Goal: Information Seeking & Learning: Check status

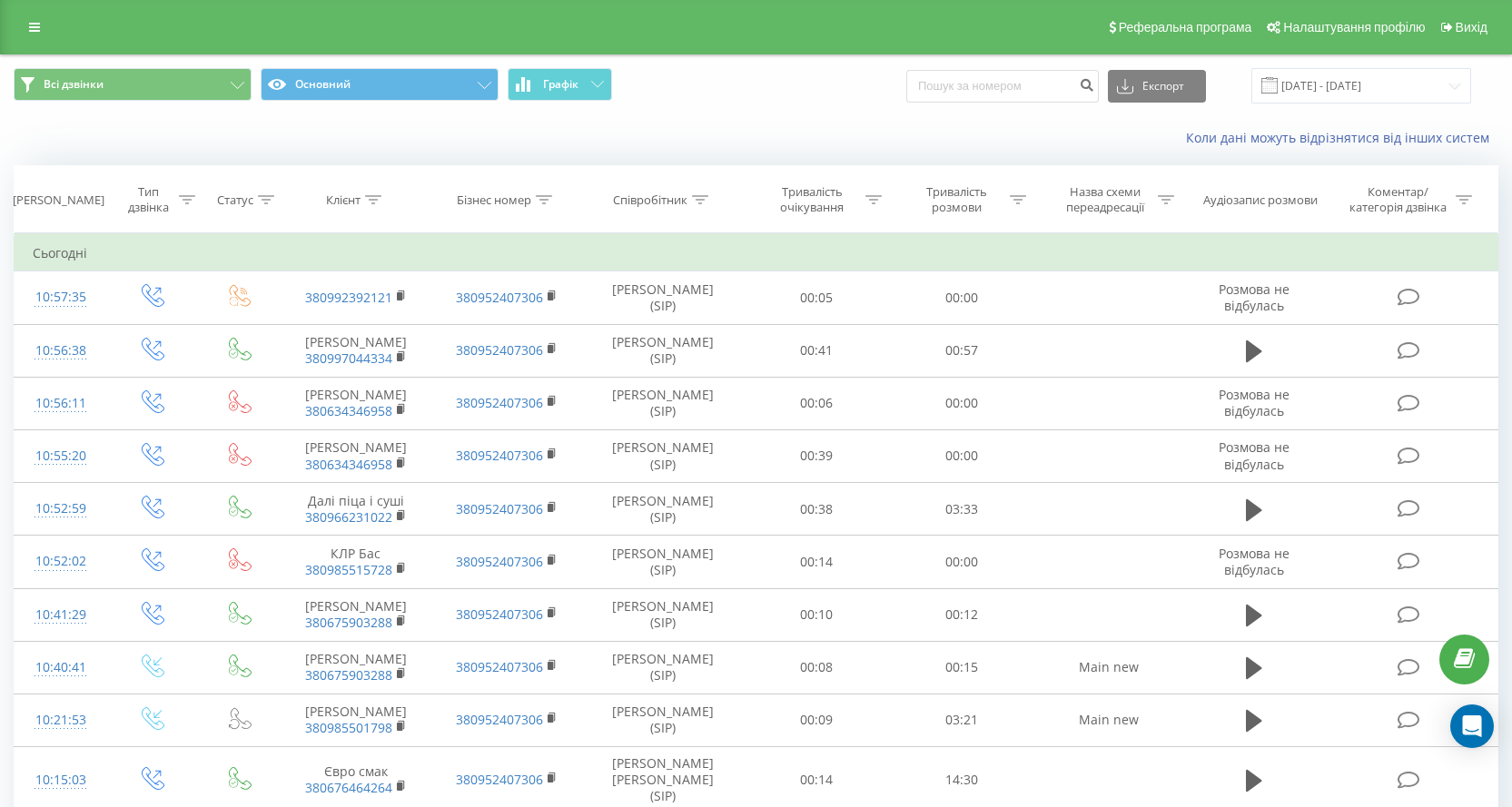
click at [1278, 83] on span at bounding box center [1269, 85] width 16 height 16
click at [1336, 85] on input "19.09.2025 - 19.09.2025" at bounding box center [1360, 86] width 219 height 36
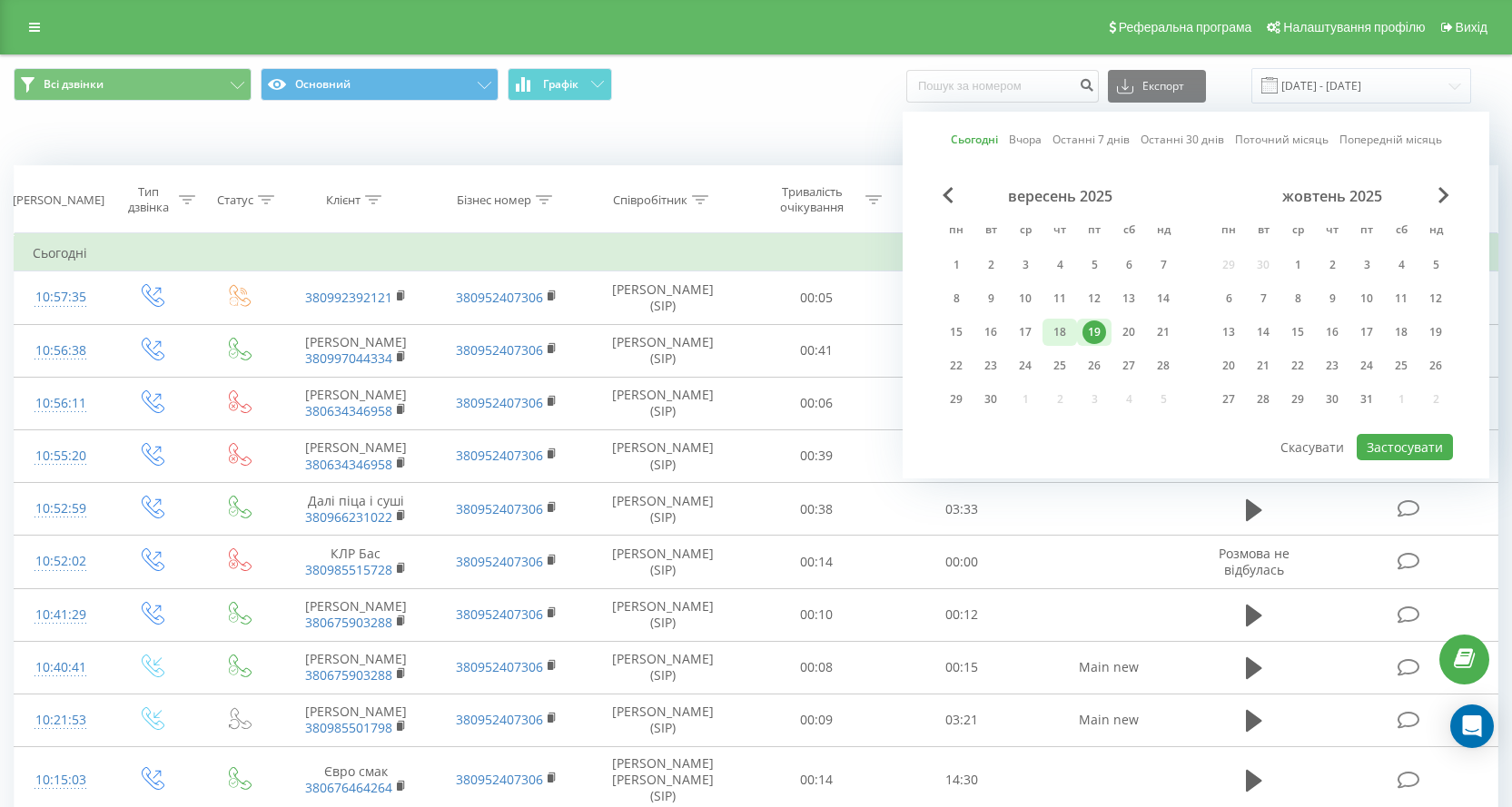
click at [1066, 328] on div "18" at bounding box center [1060, 332] width 24 height 24
click at [1403, 451] on button "Застосувати" at bounding box center [1404, 447] width 96 height 26
type input "18.09.2025 - 18.09.2025"
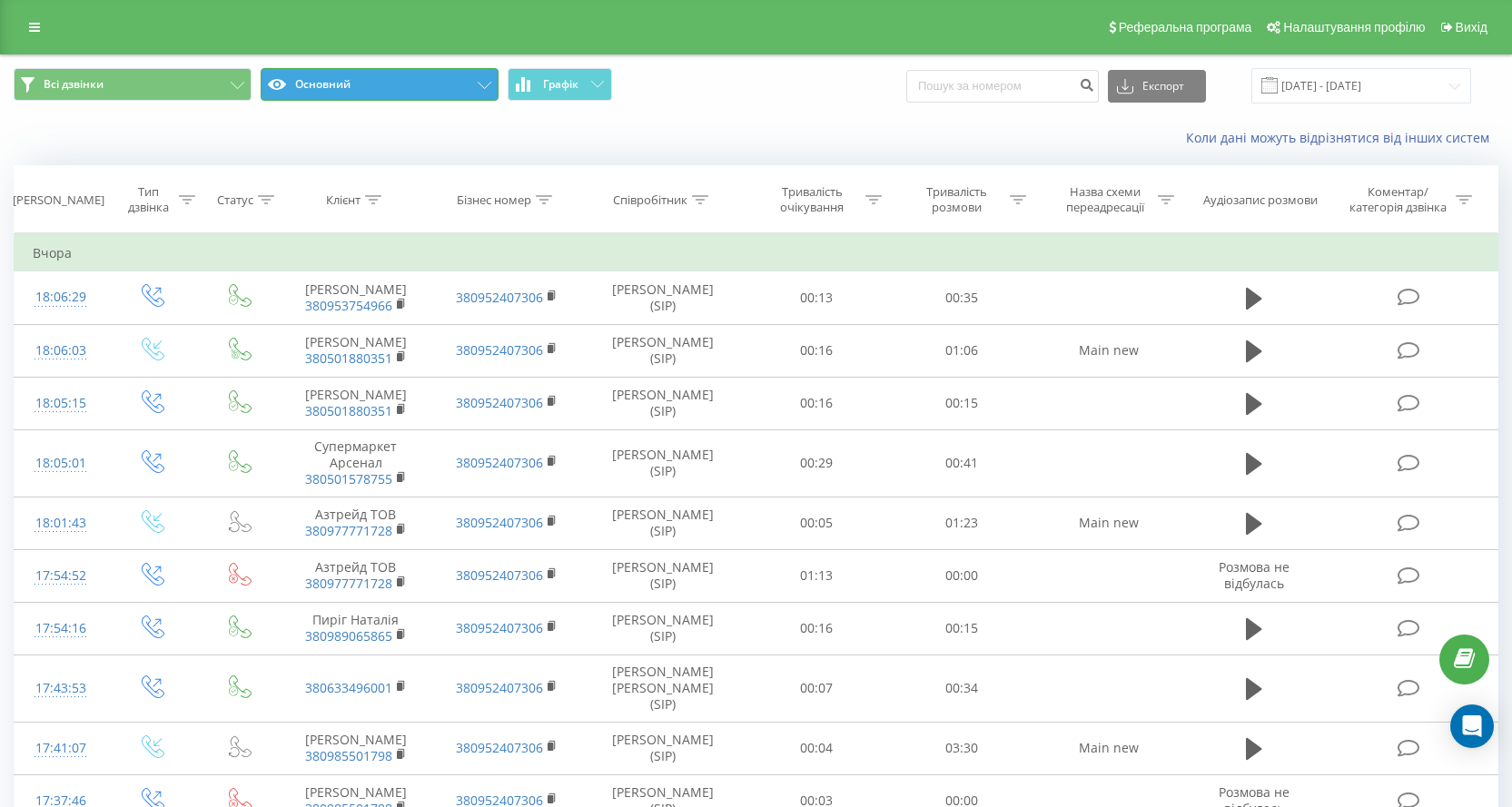
click at [461, 83] on button "Основний" at bounding box center [379, 84] width 238 height 33
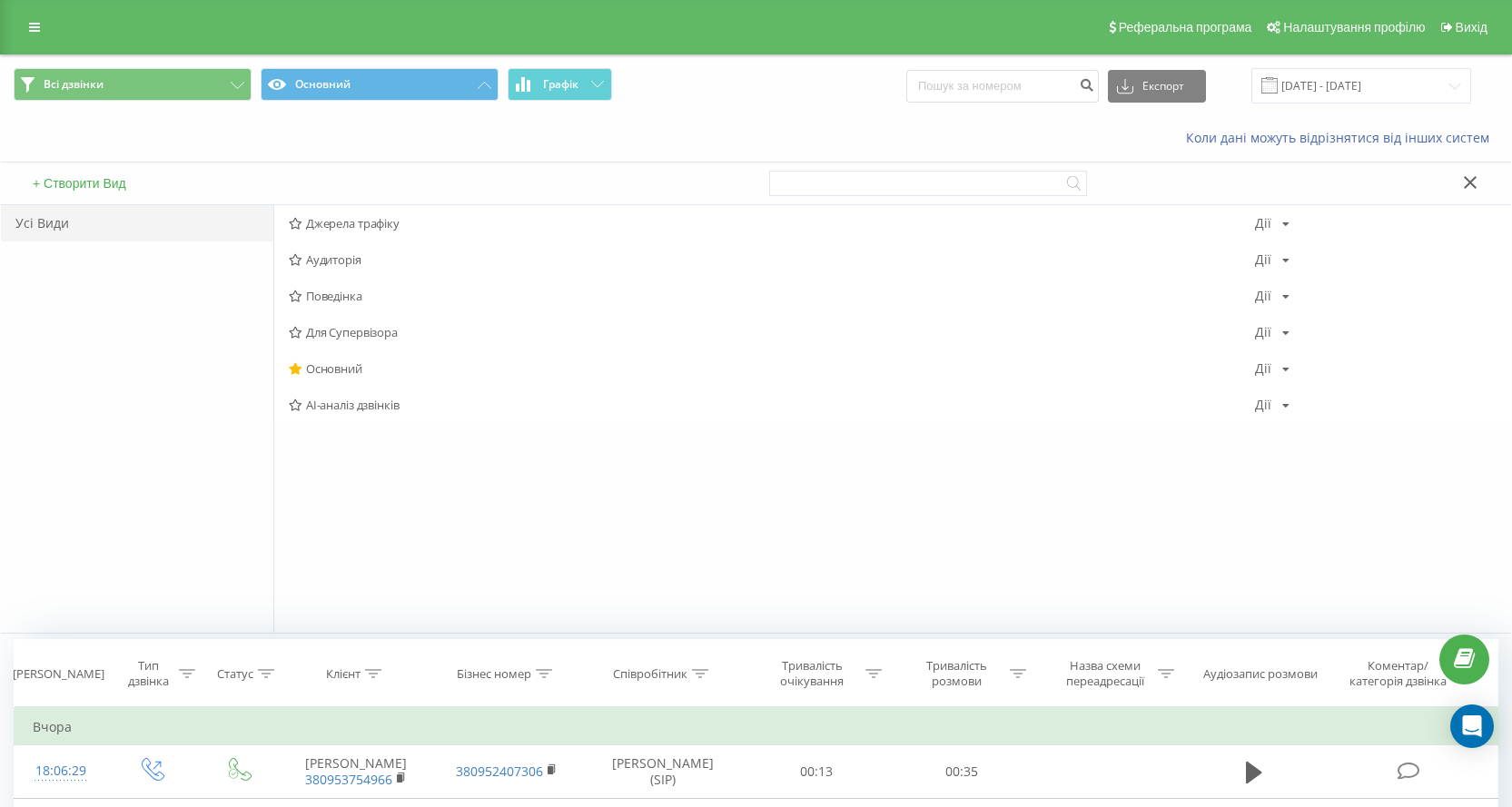
click at [633, 140] on div "Коли дані можуть відрізнятися вiд інших систем" at bounding box center [1039, 138] width 944 height 18
click at [717, 123] on div "Коли дані можуть відрізнятися вiд інших систем" at bounding box center [756, 139] width 1510 height 44
click at [481, 88] on icon at bounding box center [485, 85] width 14 height 7
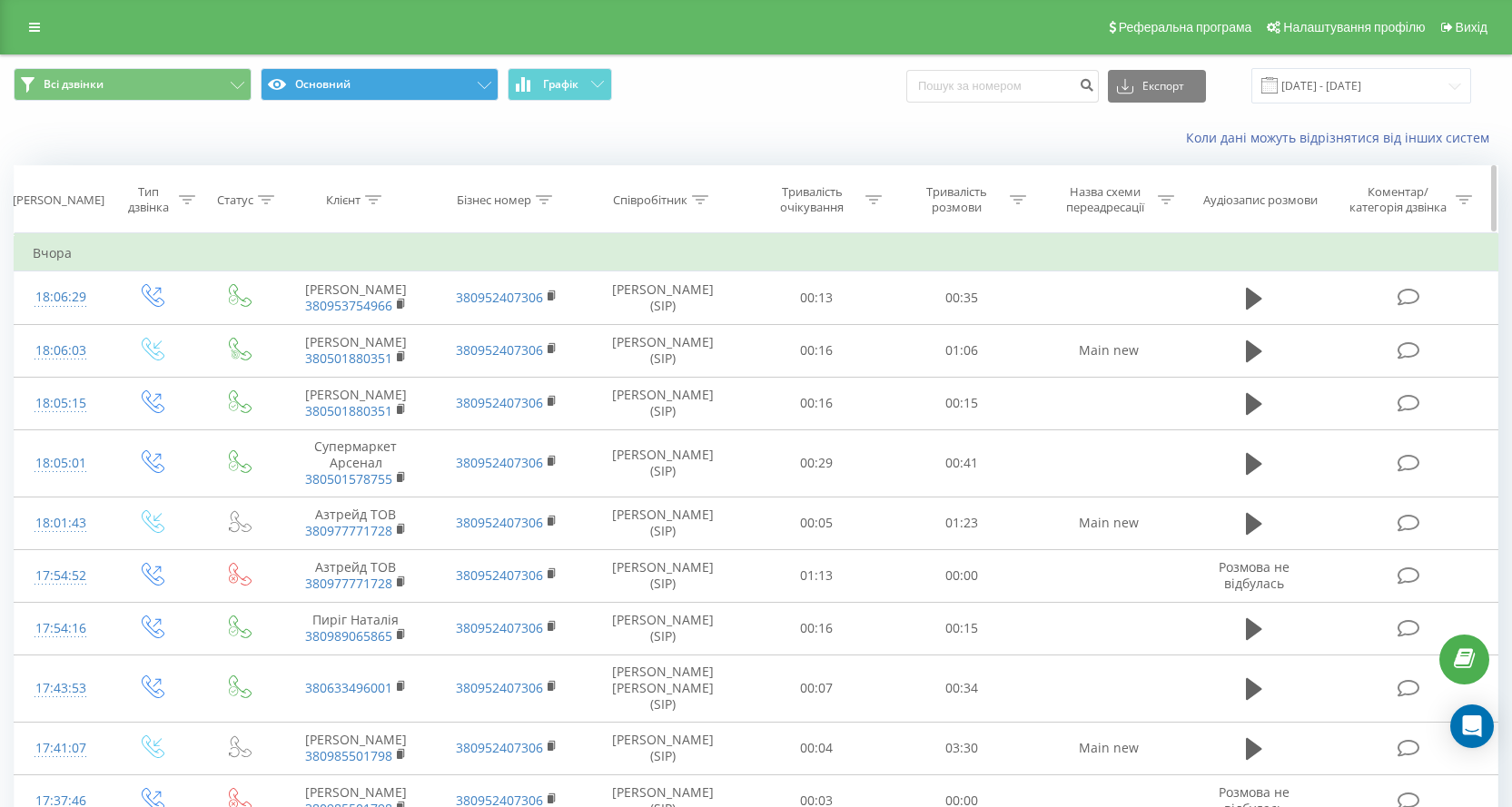
click at [681, 196] on div "Співробітник" at bounding box center [649, 200] width 75 height 15
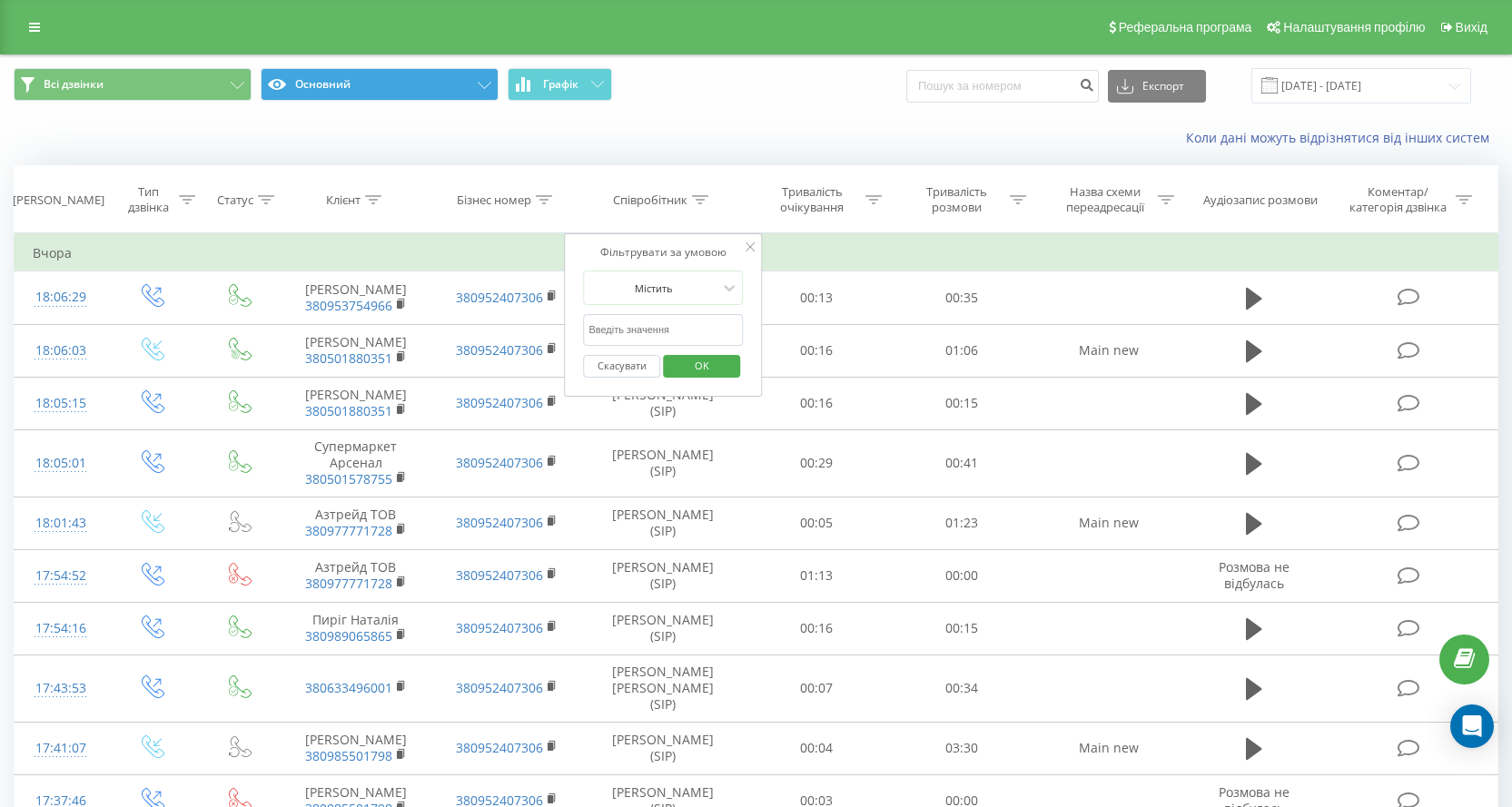
click at [694, 327] on input "text" at bounding box center [662, 330] width 160 height 32
type input "николайчук"
click at [691, 366] on span "OK" at bounding box center [701, 365] width 51 height 28
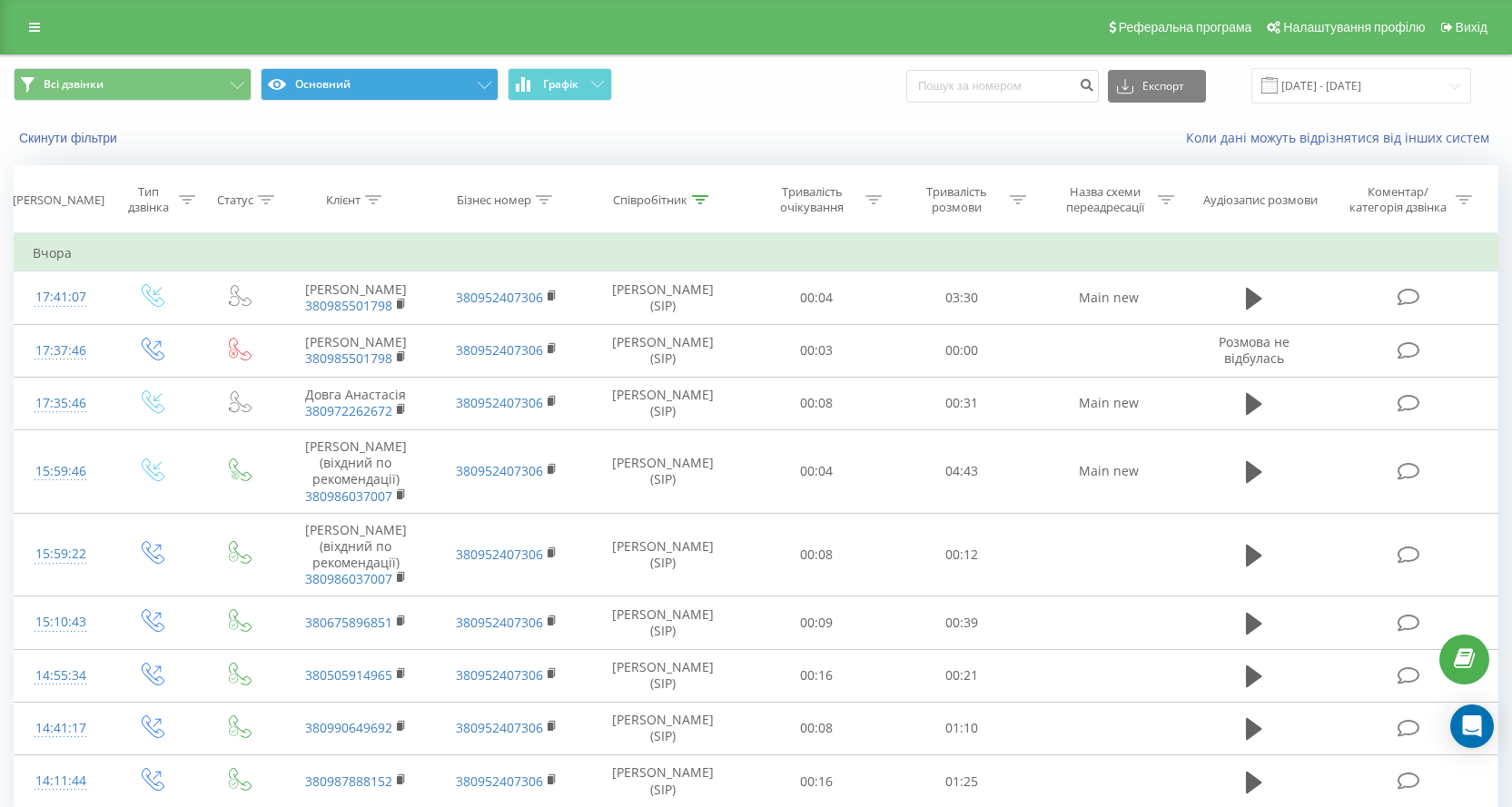
click at [614, 91] on span "Всі дзвінки Основний Графік" at bounding box center [378, 86] width 729 height 36
click at [601, 87] on icon at bounding box center [597, 84] width 13 height 6
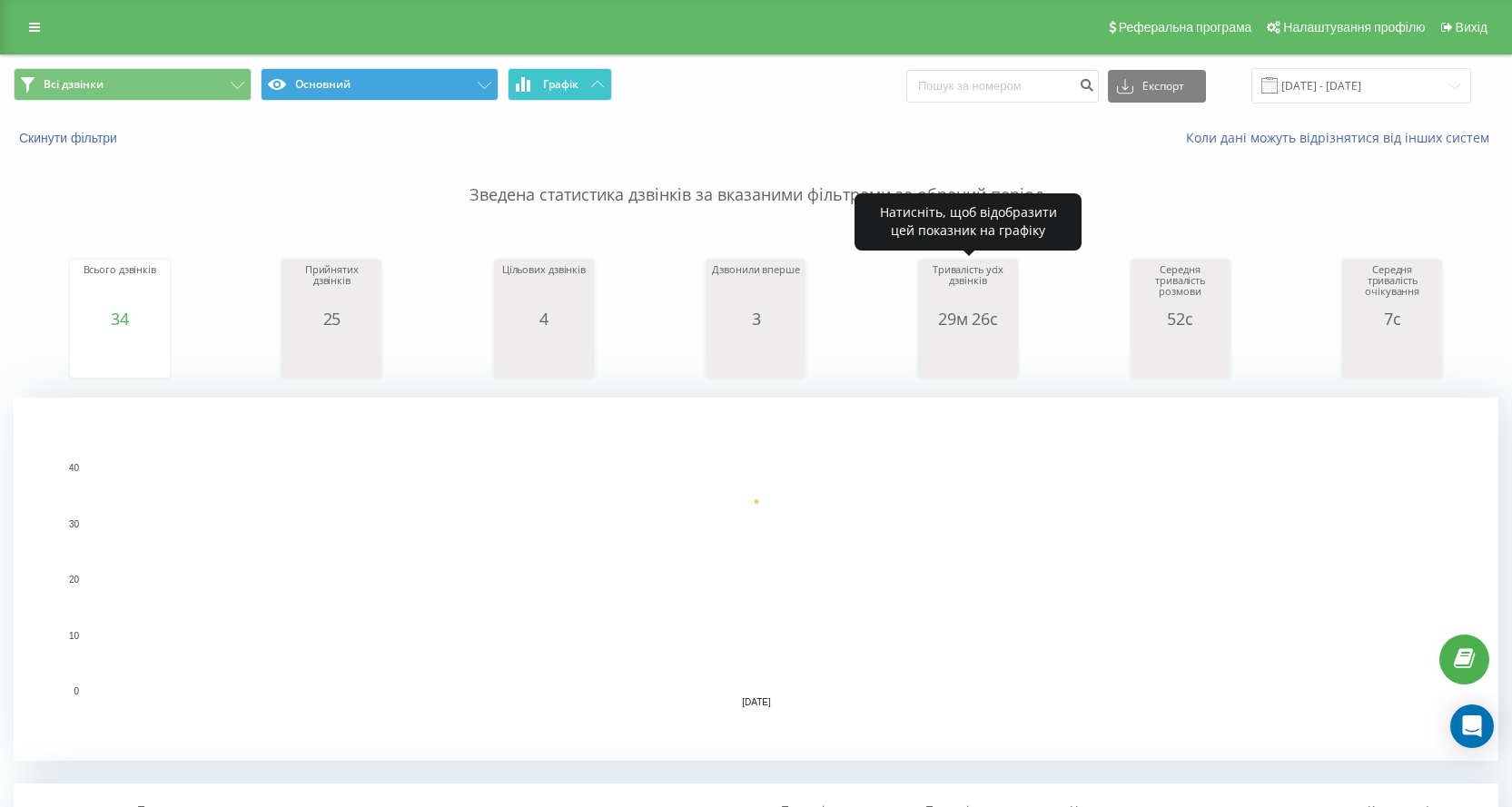
drag, startPoint x: 946, startPoint y: 325, endPoint x: 846, endPoint y: 493, distance: 195.5
click at [846, 493] on rect "A chart." at bounding box center [756, 580] width 1336 height 224
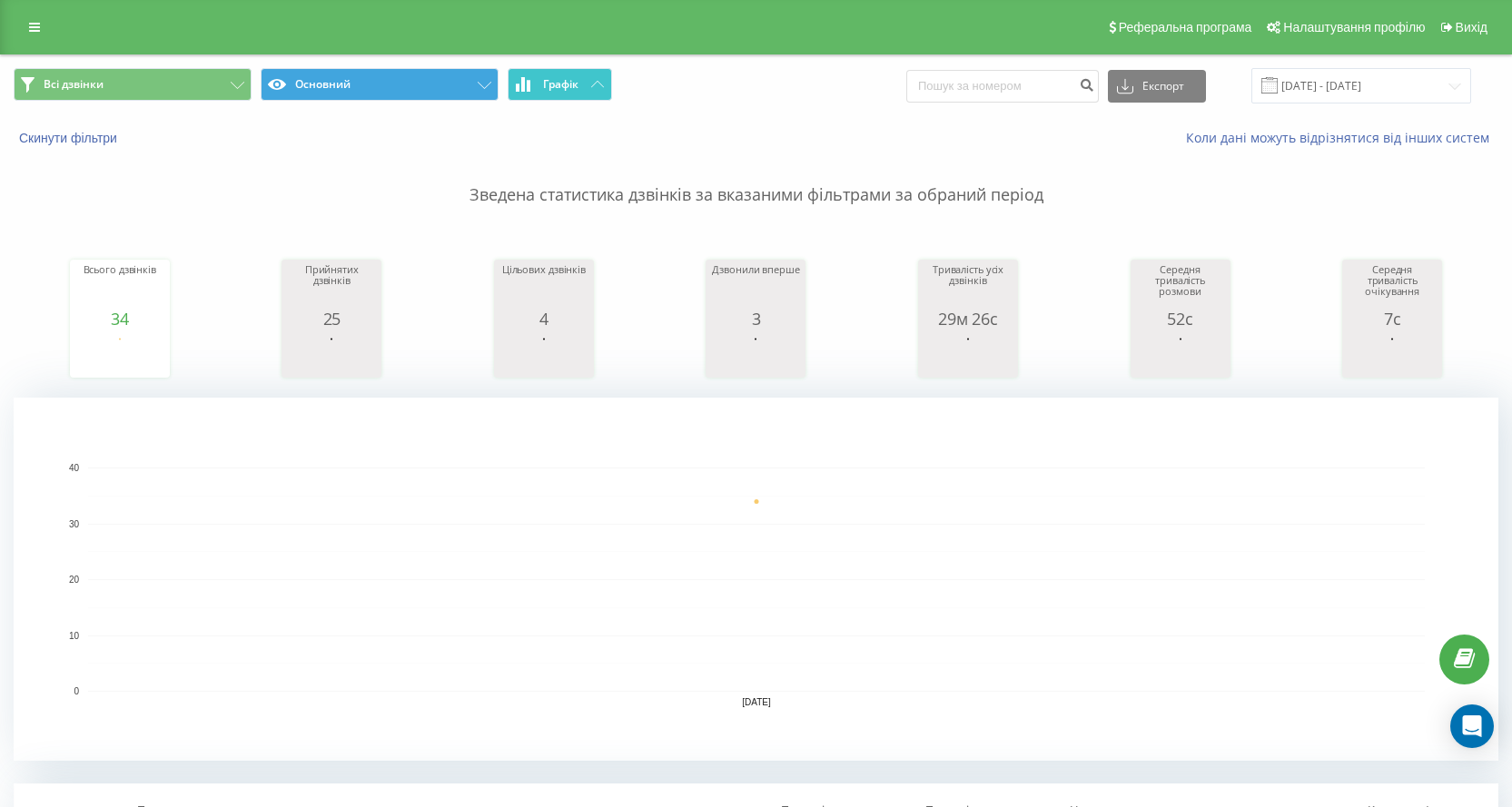
click at [594, 95] on button "Графік" at bounding box center [560, 84] width 105 height 33
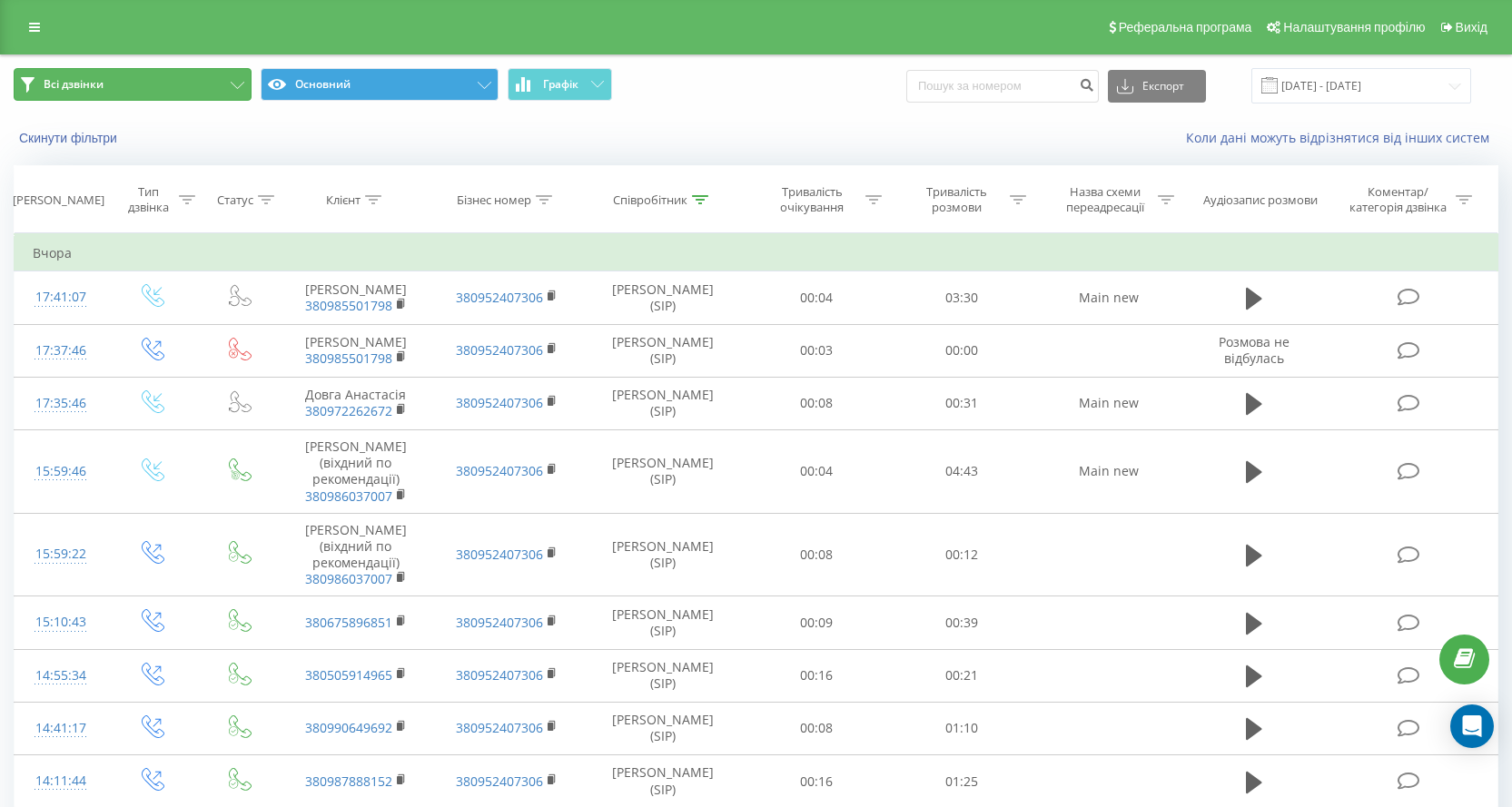
click at [207, 83] on button "Всі дзвінки" at bounding box center [133, 84] width 238 height 33
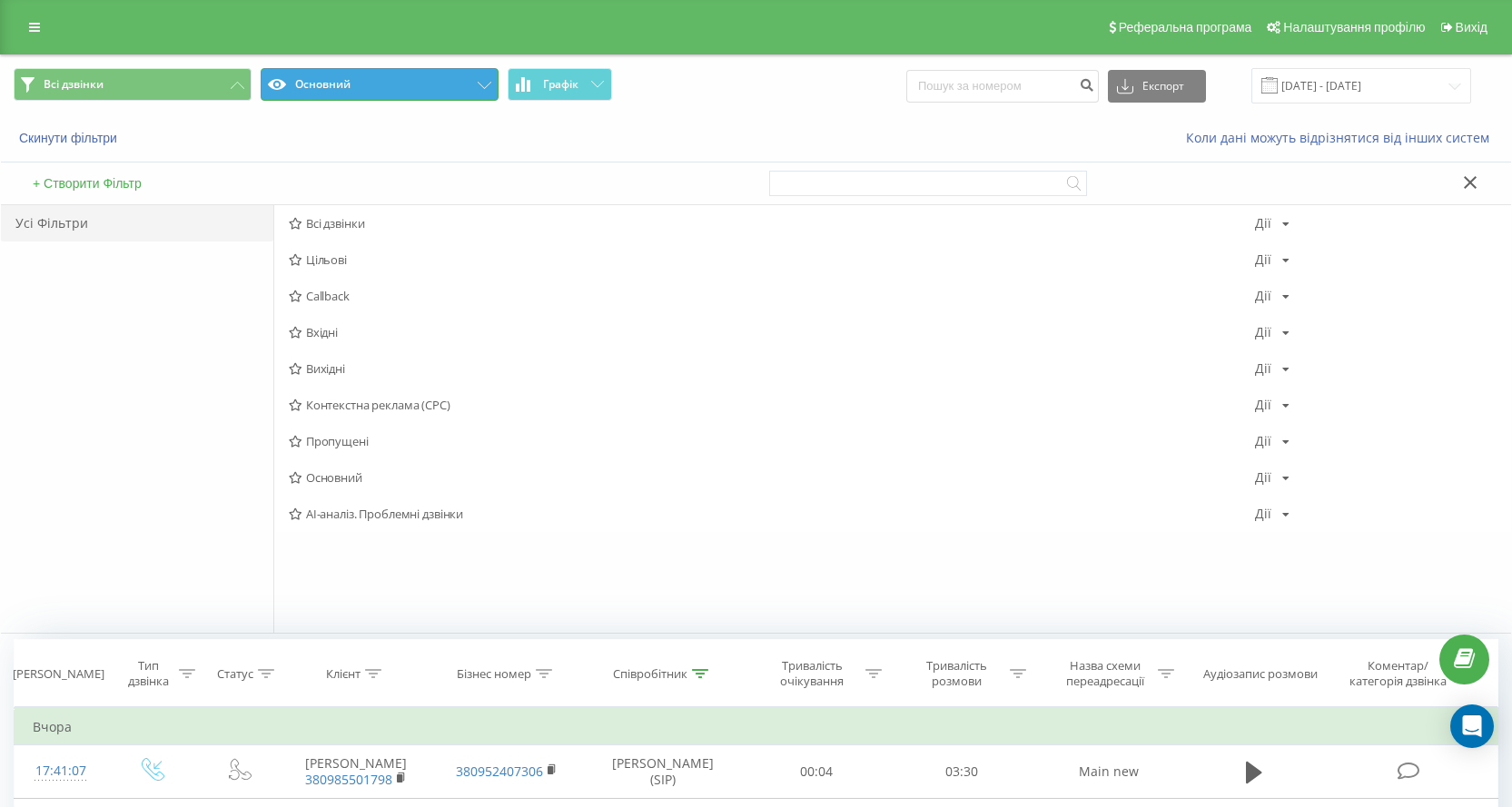
click at [288, 72] on button "Основний" at bounding box center [379, 84] width 238 height 33
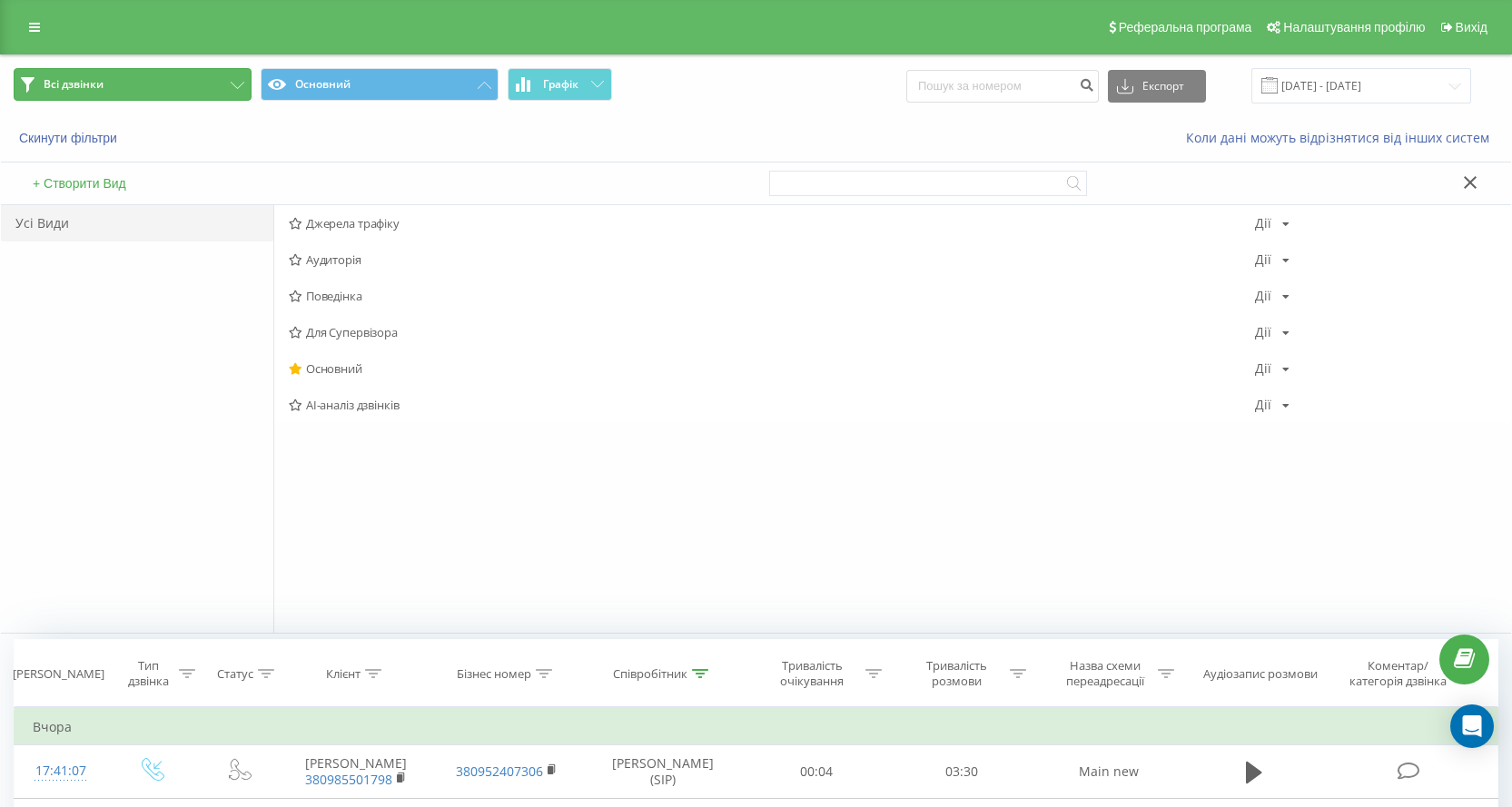
click at [197, 81] on button "Всі дзвінки" at bounding box center [133, 84] width 238 height 33
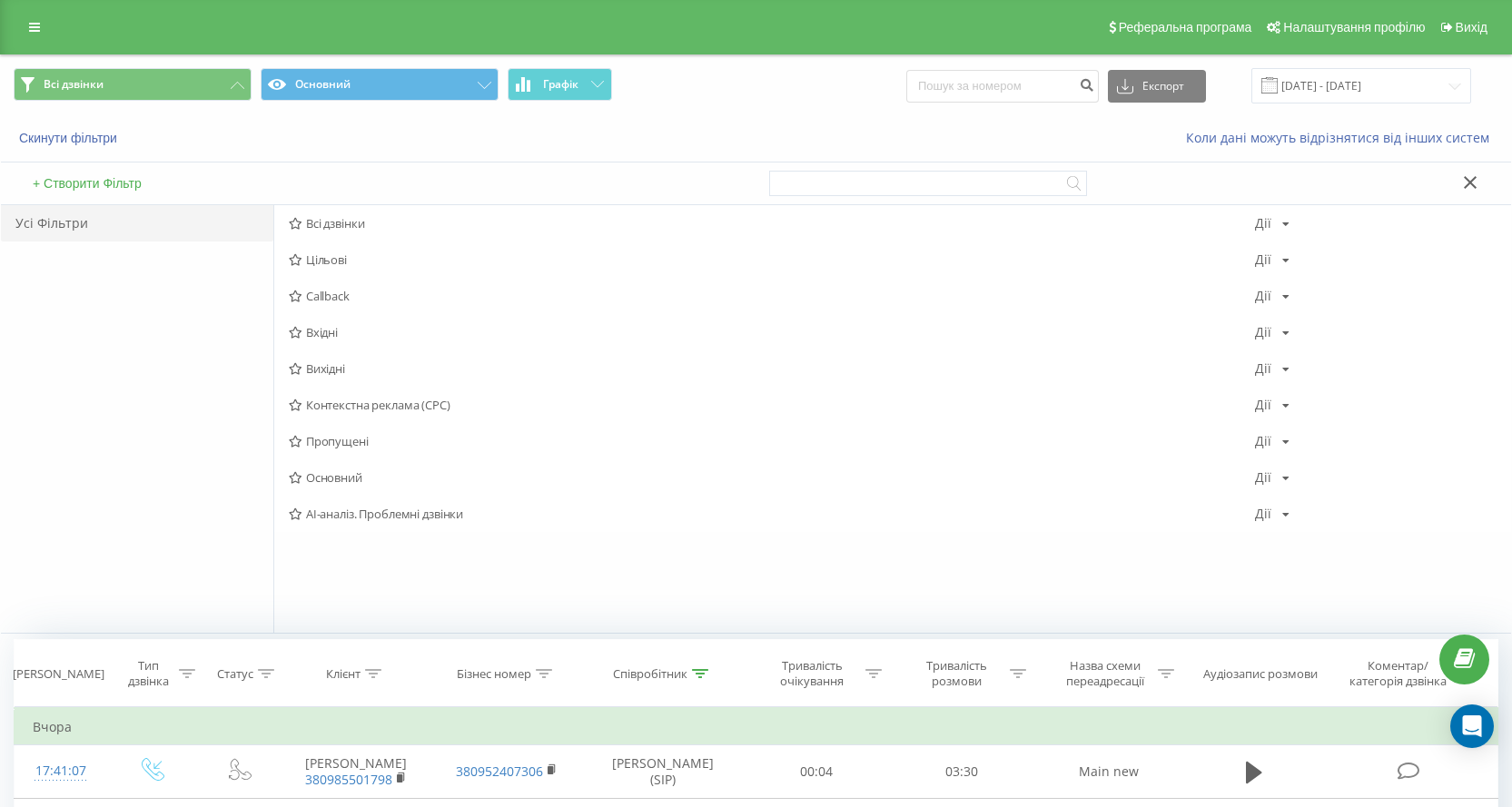
click at [108, 335] on div "Усі Фільтри" at bounding box center [137, 419] width 272 height 428
click at [233, 92] on button "Всі дзвінки" at bounding box center [133, 84] width 238 height 33
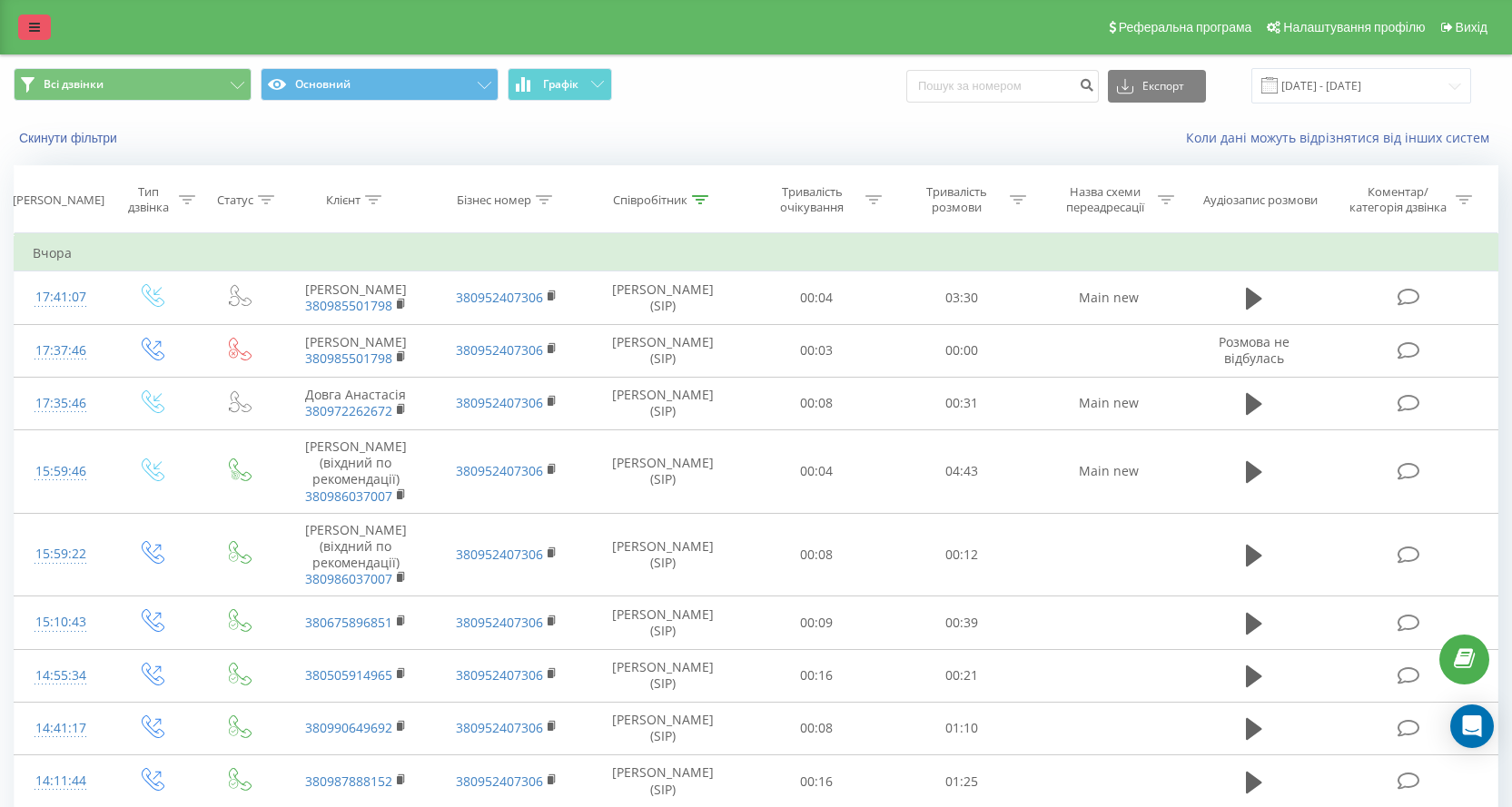
click at [33, 17] on link at bounding box center [34, 27] width 33 height 25
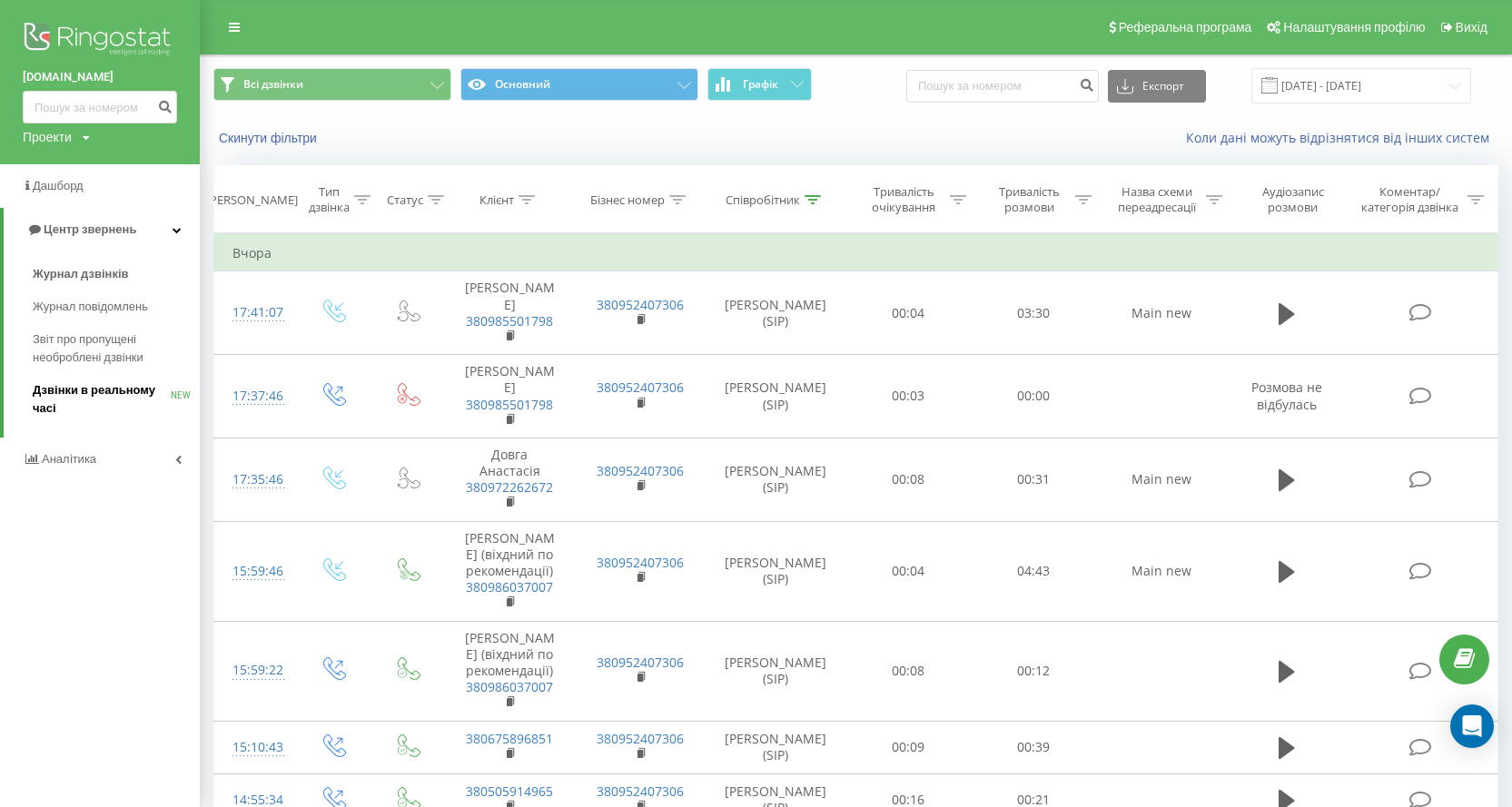
click at [134, 400] on span "Дзвінки в реальному часі" at bounding box center [102, 399] width 138 height 36
click at [145, 390] on span "Дзвінки в реальному часі" at bounding box center [102, 399] width 138 height 36
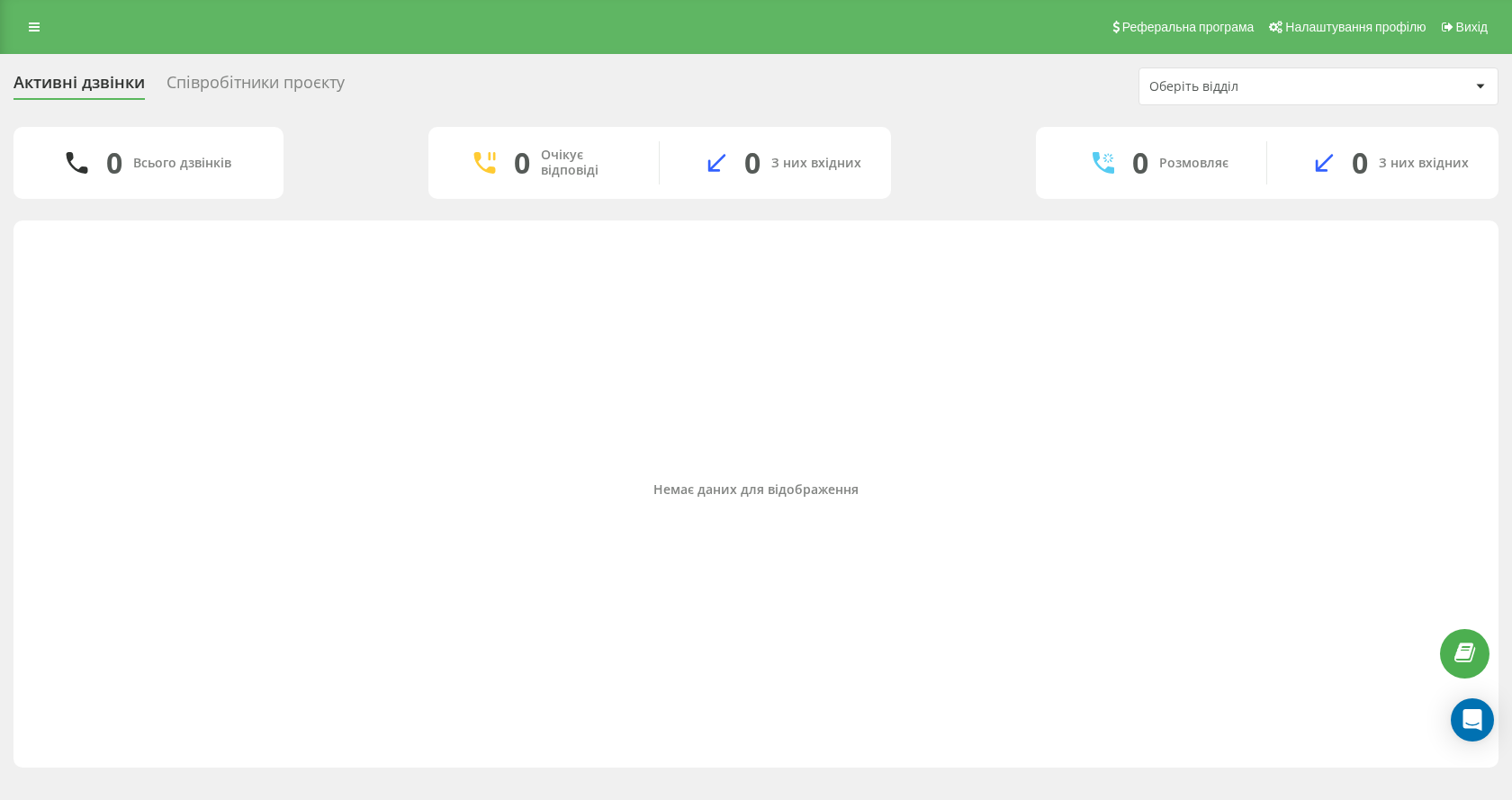
click at [310, 95] on div "Співробітники проєкту" at bounding box center [255, 87] width 178 height 28
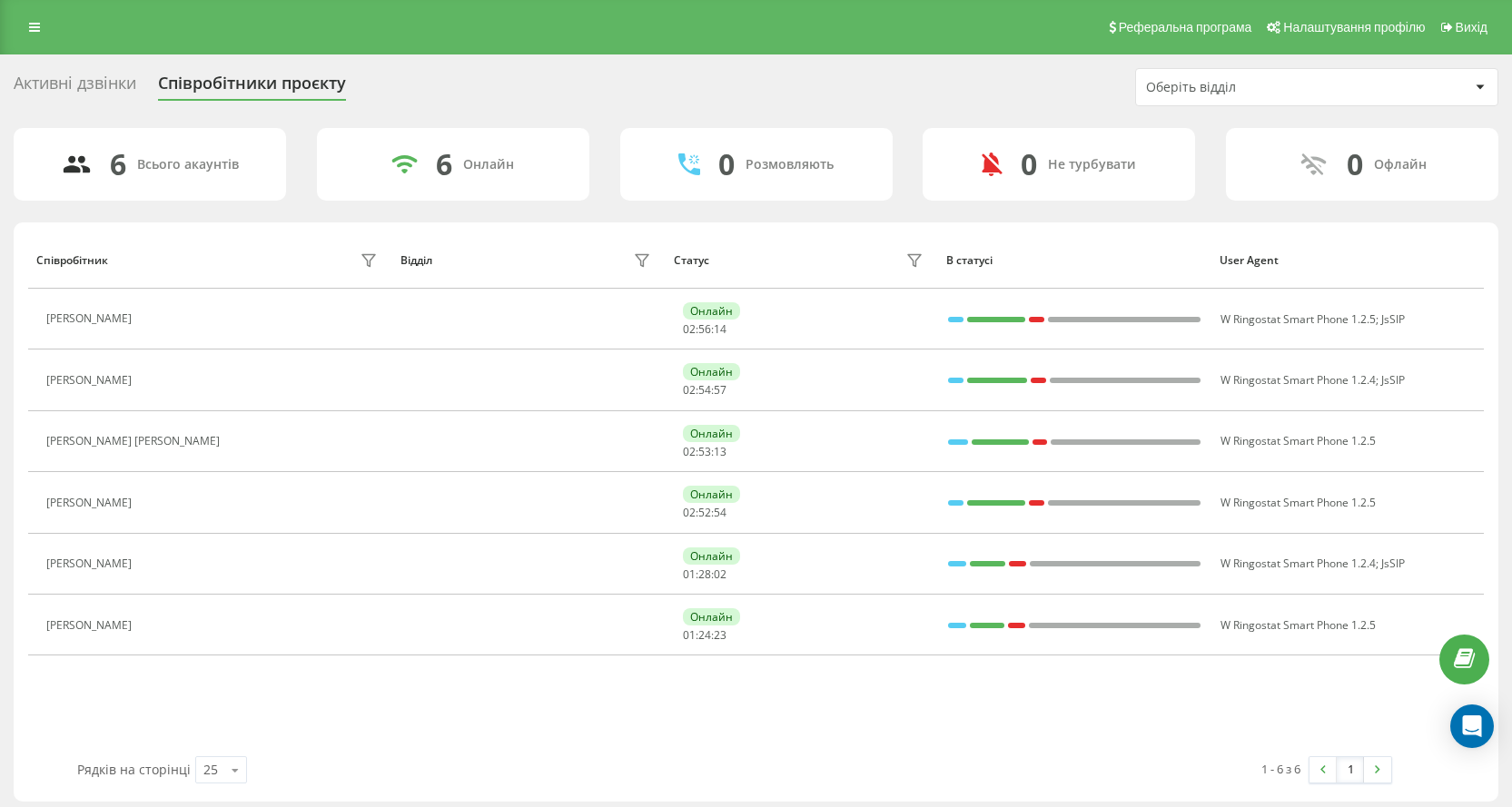
click at [45, 83] on div "Активні дзвінки" at bounding box center [75, 88] width 123 height 28
click at [103, 85] on div "Активні дзвінки" at bounding box center [75, 88] width 123 height 28
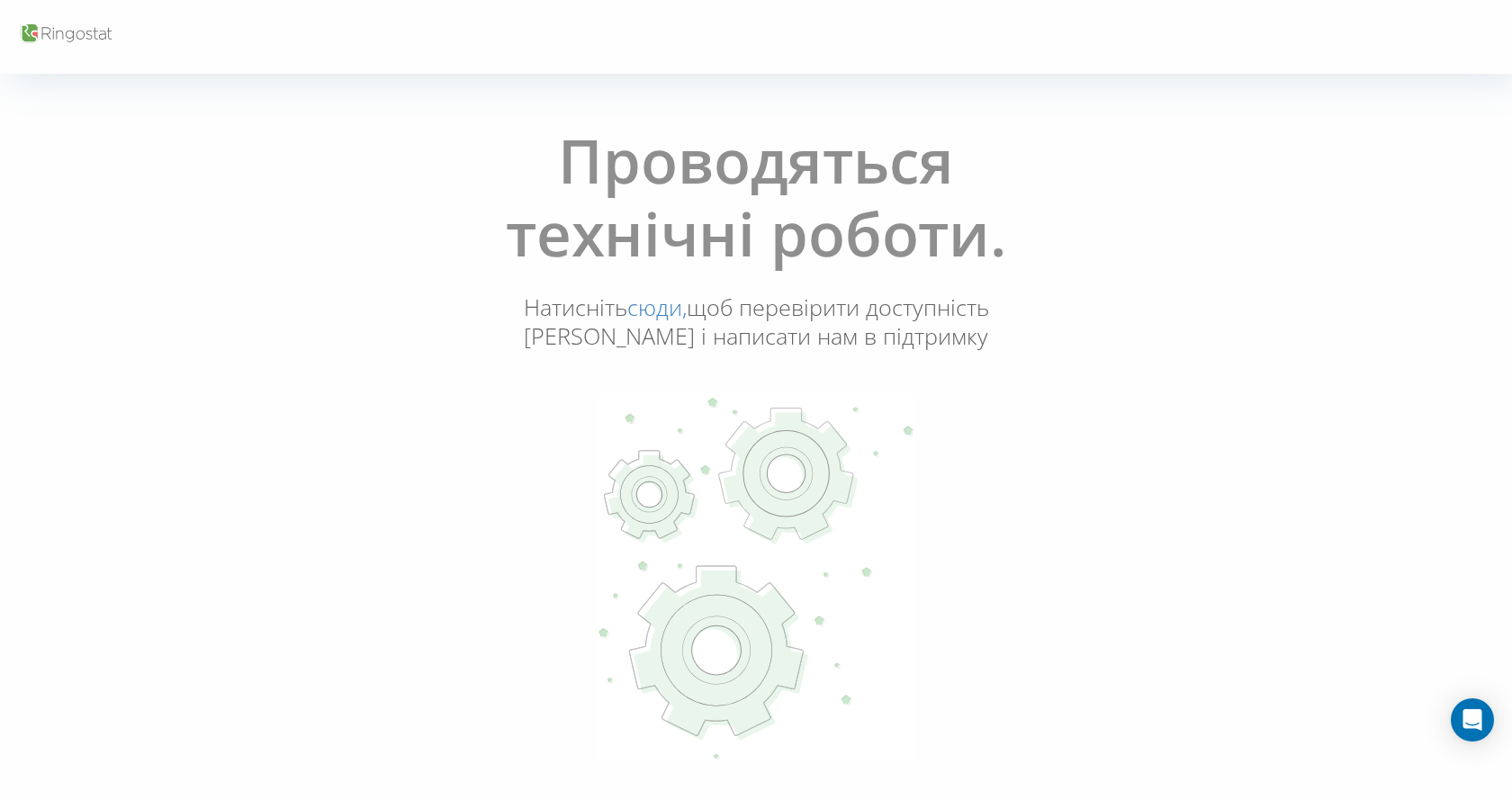
click at [973, 532] on p at bounding box center [756, 580] width 726 height 369
click at [675, 403] on icon at bounding box center [756, 578] width 318 height 365
click at [677, 401] on icon at bounding box center [756, 578] width 318 height 365
click at [716, 428] on icon at bounding box center [756, 578] width 318 height 365
click at [961, 464] on p at bounding box center [756, 580] width 726 height 369
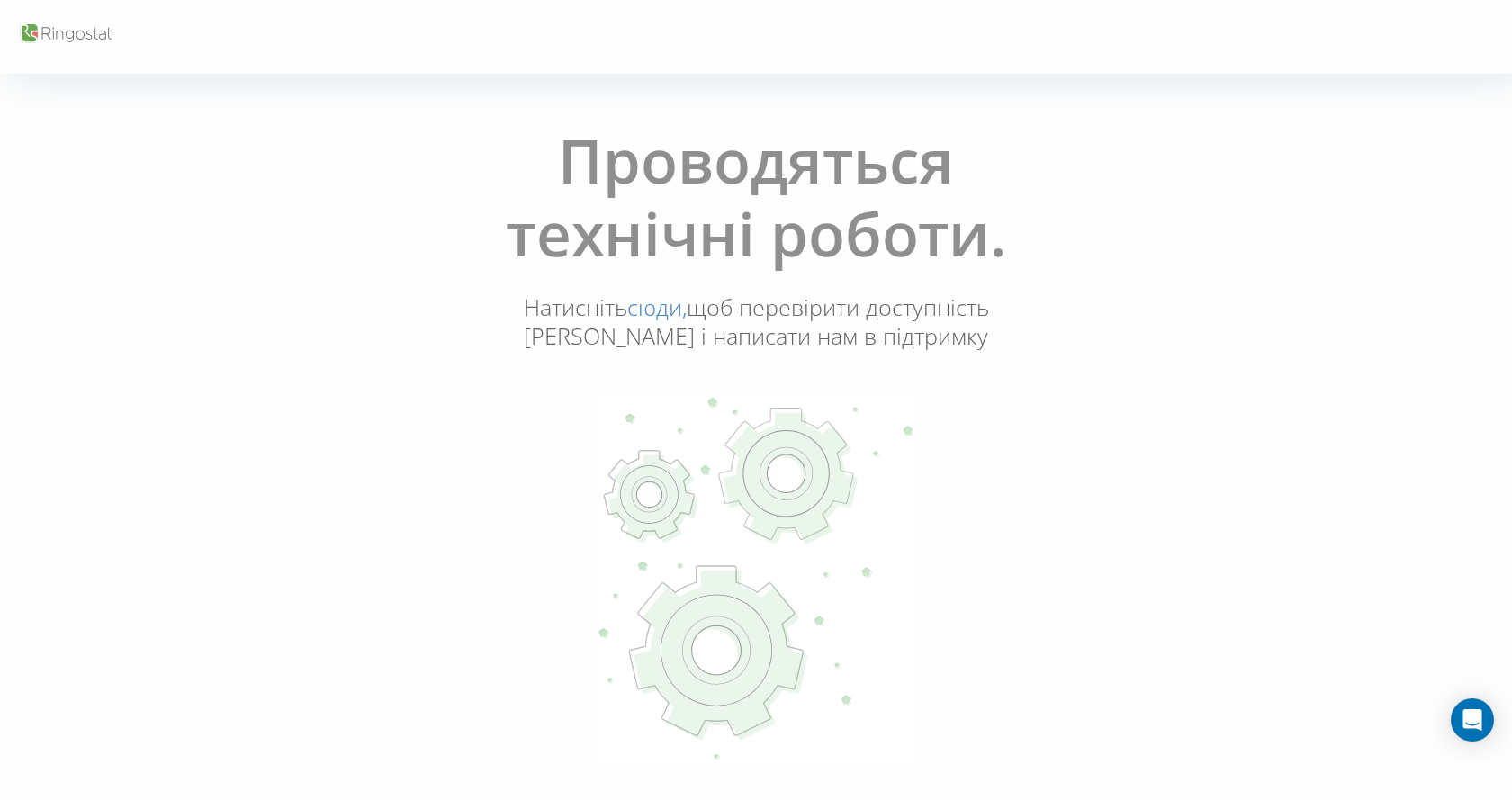
click at [704, 433] on icon at bounding box center [756, 578] width 318 height 365
click at [705, 431] on icon at bounding box center [756, 578] width 318 height 365
drag, startPoint x: 705, startPoint y: 431, endPoint x: 730, endPoint y: 369, distance: 66.9
click at [706, 429] on icon at bounding box center [756, 578] width 318 height 365
drag, startPoint x: 723, startPoint y: 494, endPoint x: 460, endPoint y: 629, distance: 295.6
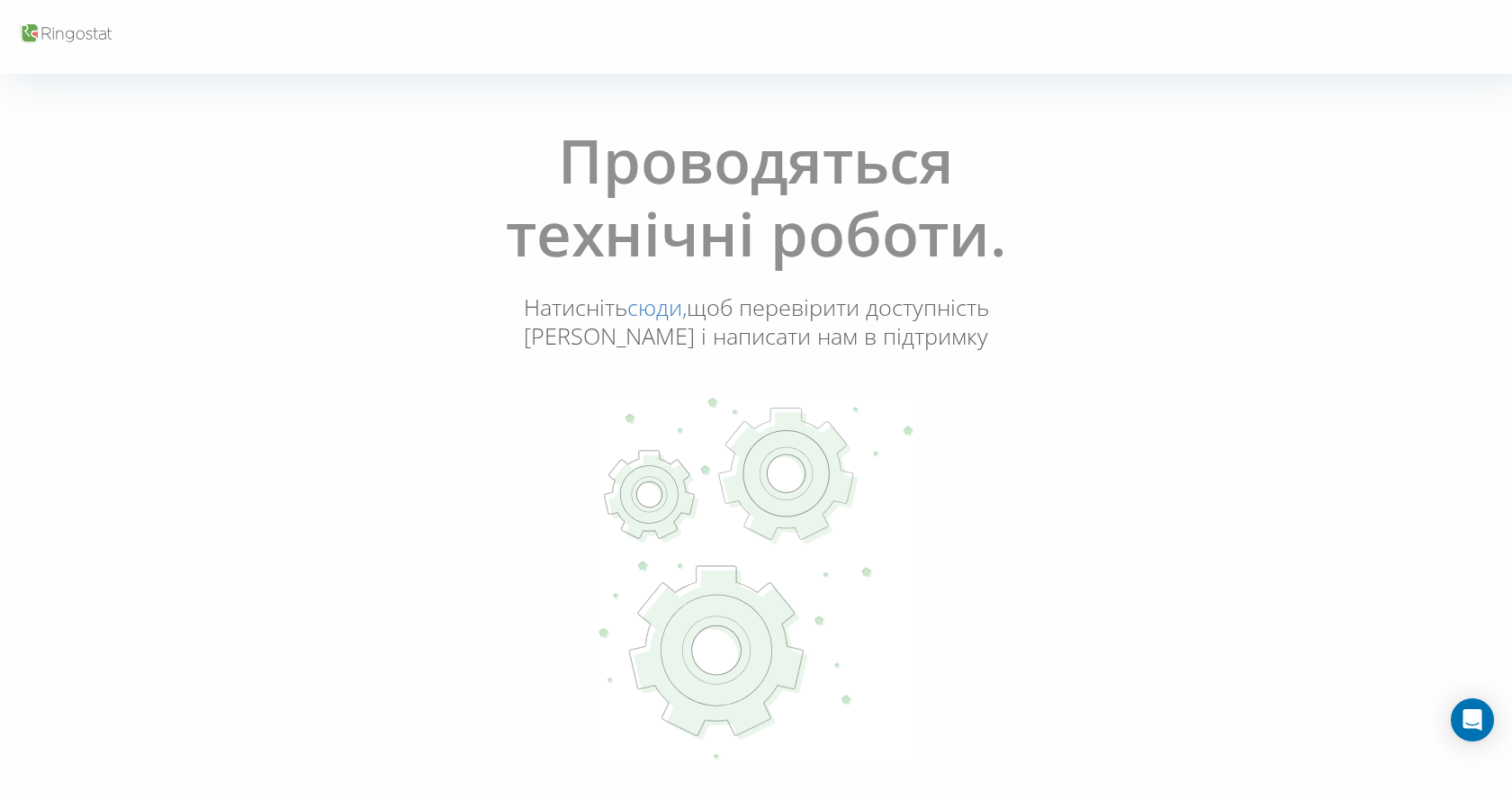
click at [460, 629] on p at bounding box center [756, 580] width 726 height 369
click at [773, 319] on p "Натисніть сюди, щоб перевірити доступність Ringostat і написати нам в підтримку" at bounding box center [756, 322] width 487 height 59
click at [809, 689] on icon at bounding box center [756, 578] width 318 height 365
